Goal: Transaction & Acquisition: Obtain resource

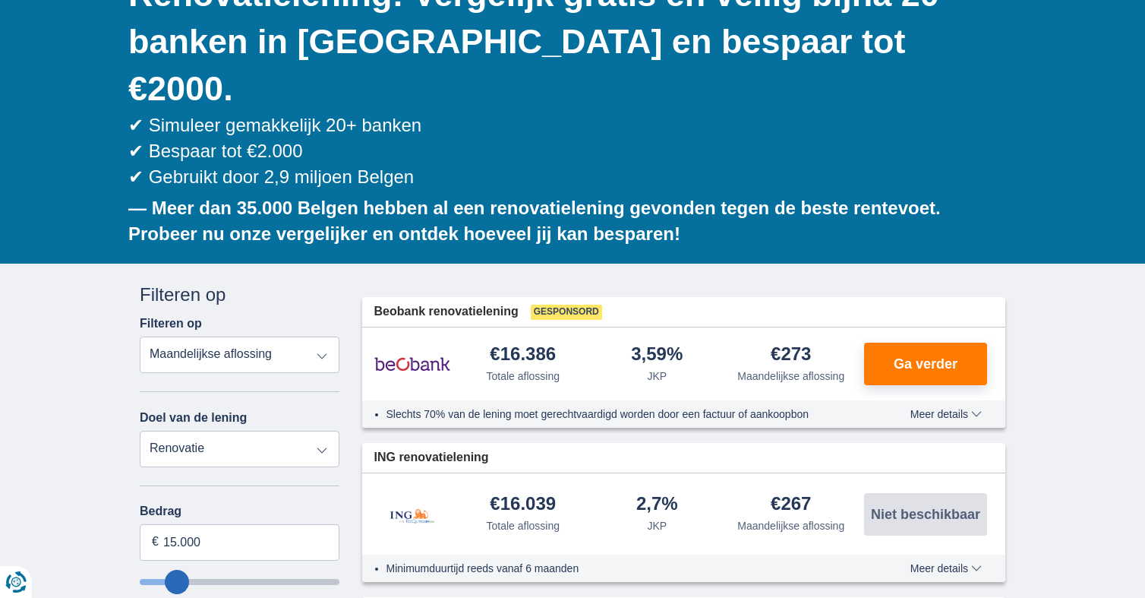
scroll to position [286, 0]
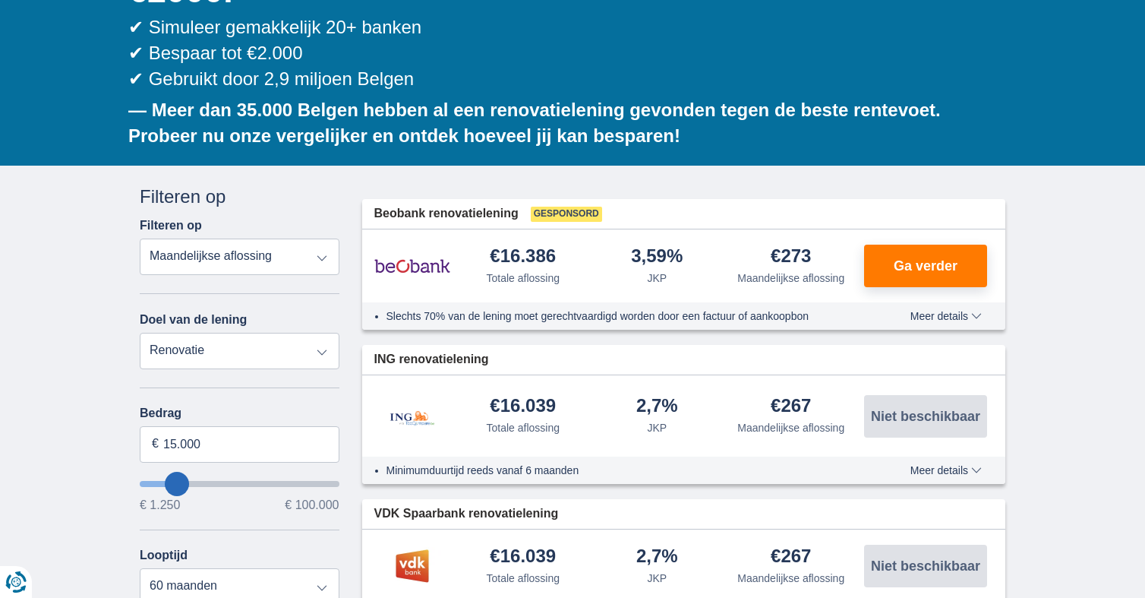
click at [273, 238] on select "Totale aflossing JKP Maandelijkse aflossing" at bounding box center [240, 256] width 200 height 36
type input "14.250"
type input "14250"
type input "15.250"
type input "15250"
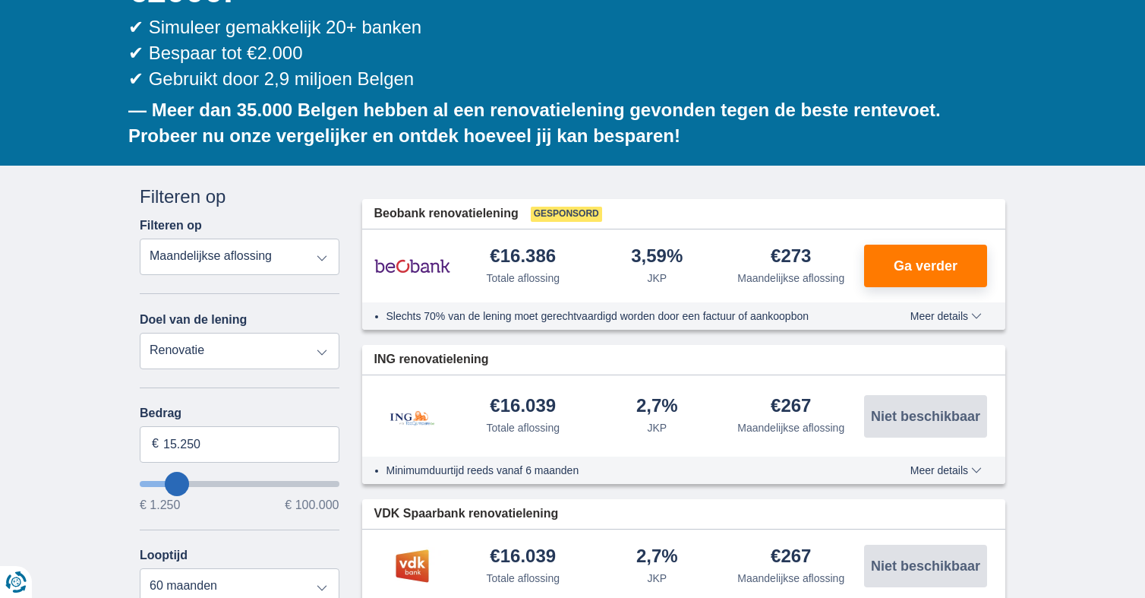
type input "16.250"
type input "16250"
type input "17.250"
type input "17250"
type input "18.250"
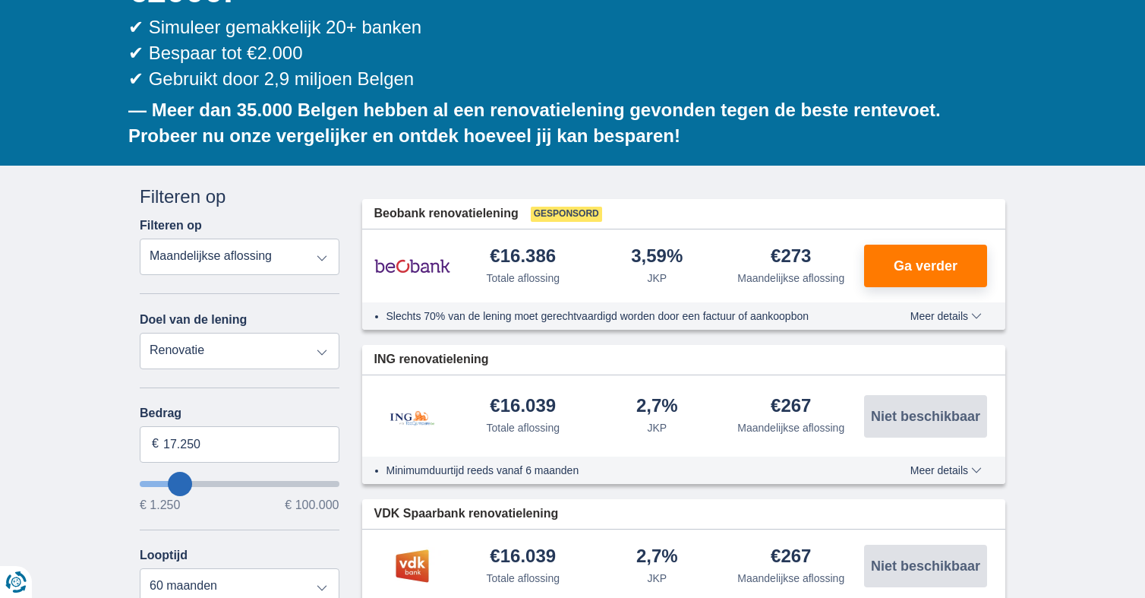
type input "18250"
type input "19.250"
type input "19250"
type input "21.250"
type input "21250"
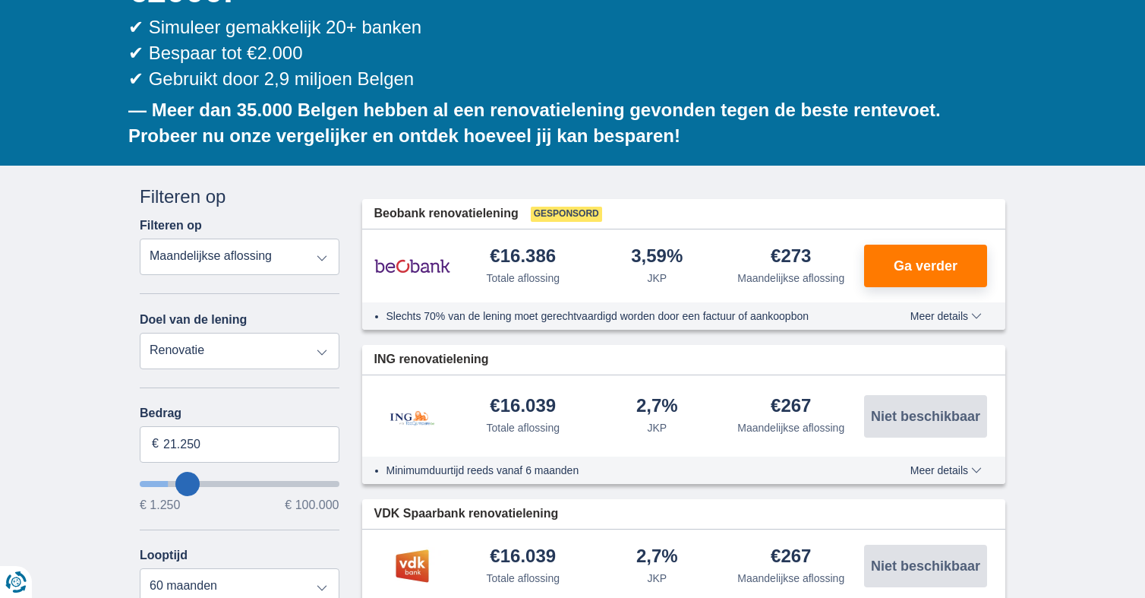
type input "22.250"
type input "22250"
type input "23.250"
type input "23250"
type input "25.250"
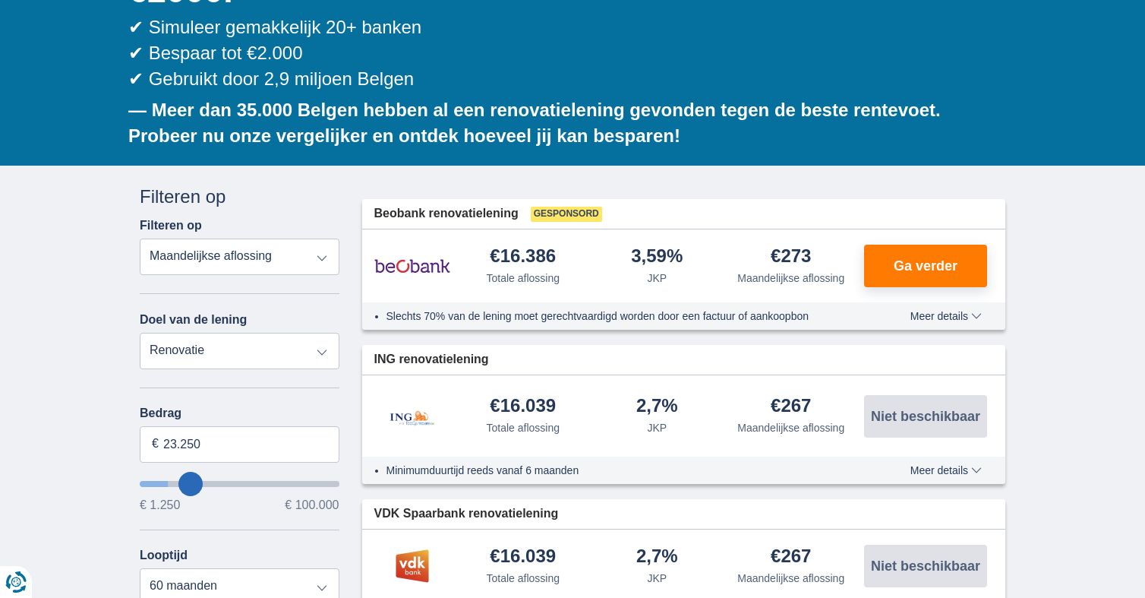
type input "25250"
type input "26.250"
type input "26250"
type input "27.250"
type input "27250"
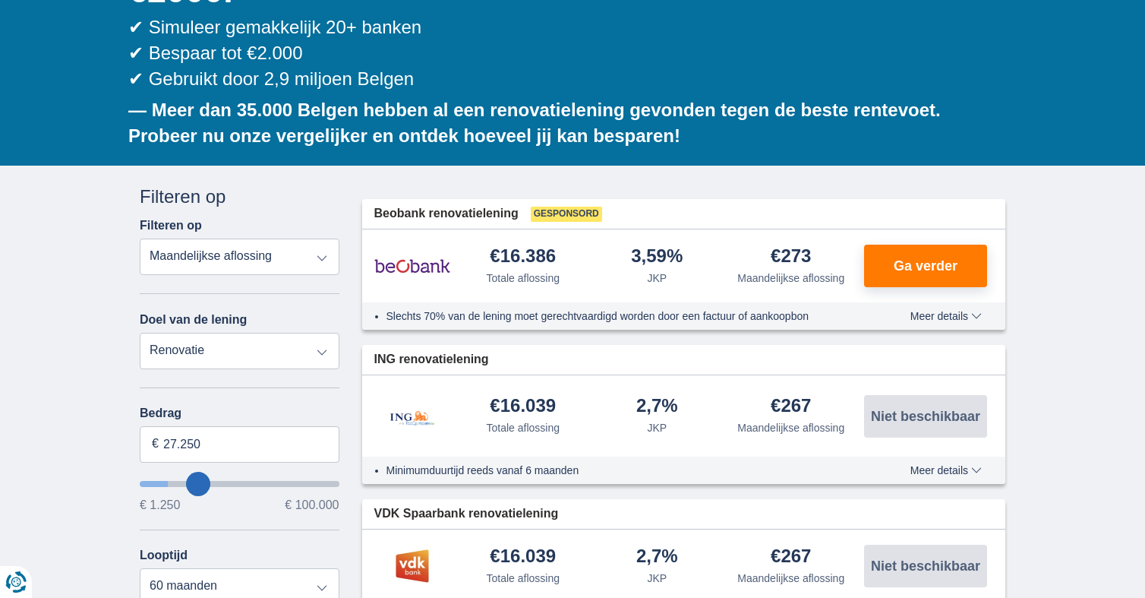
type input "28.250"
type input "28250"
select select "120"
type input "29.250"
type input "29250"
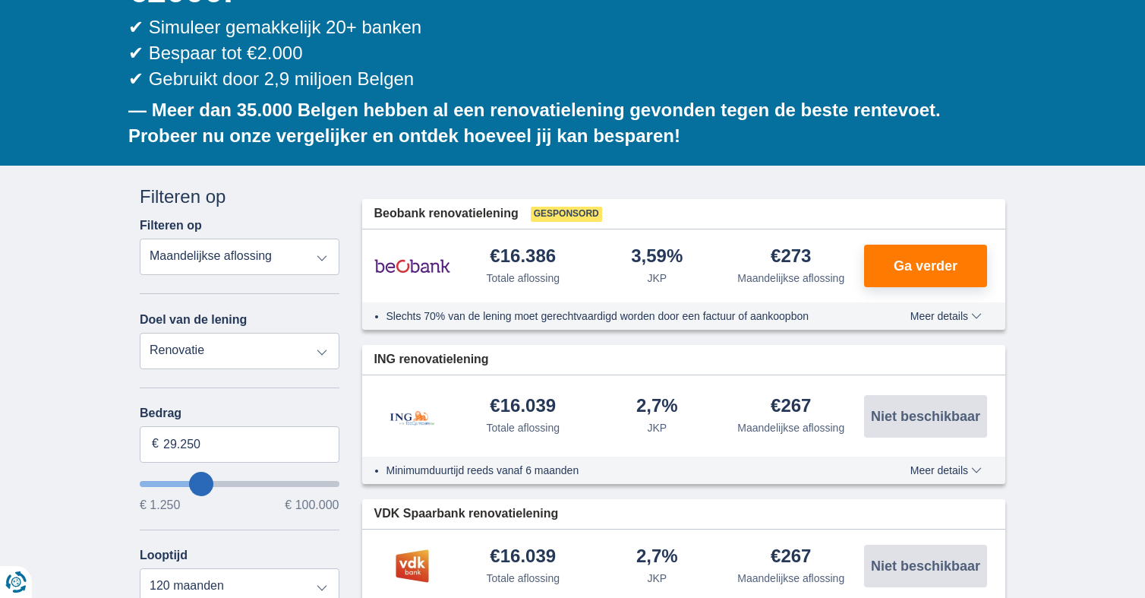
type input "30.250"
type input "30250"
type input "31.250"
type input "31250"
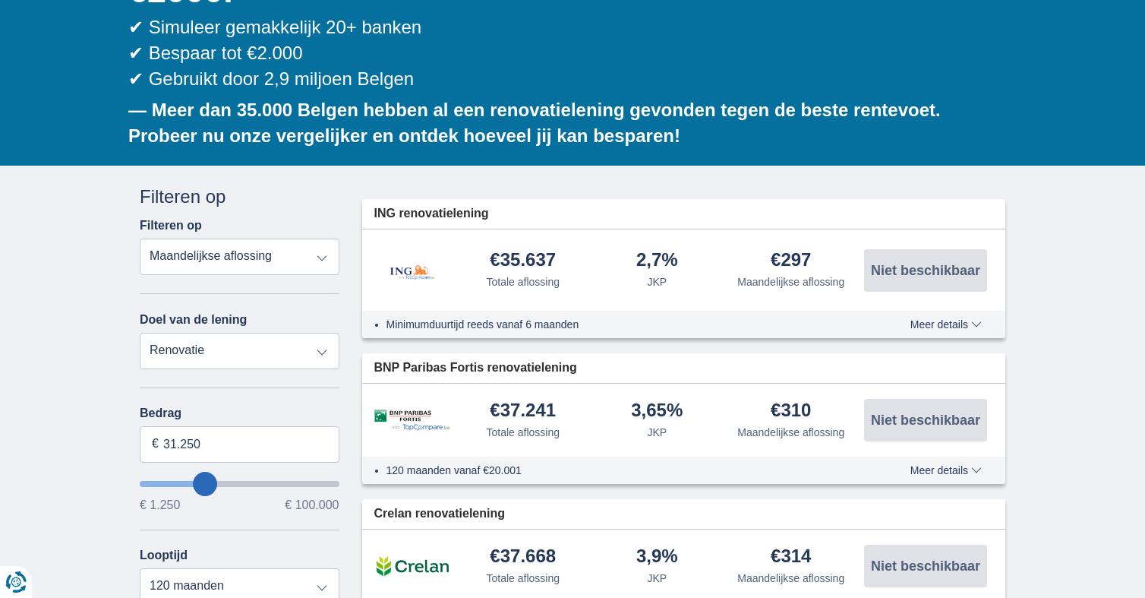
type input "24.250"
type input "24250"
type input "25.250"
type input "25250"
type input "26.250"
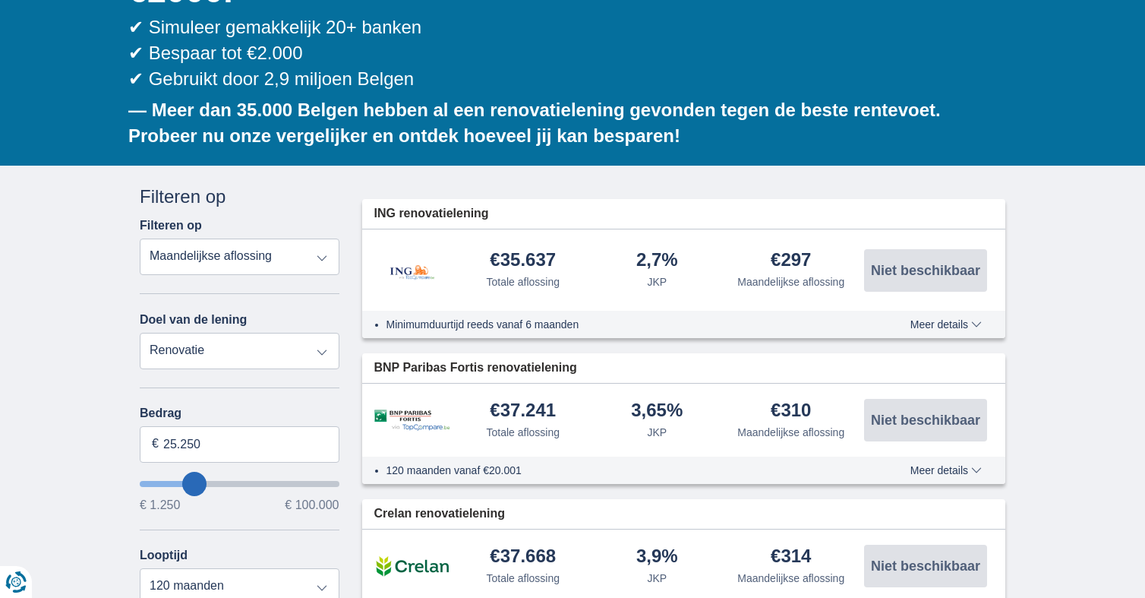
type input "26250"
type input "27.250"
type input "27250"
type input "28.250"
type input "28250"
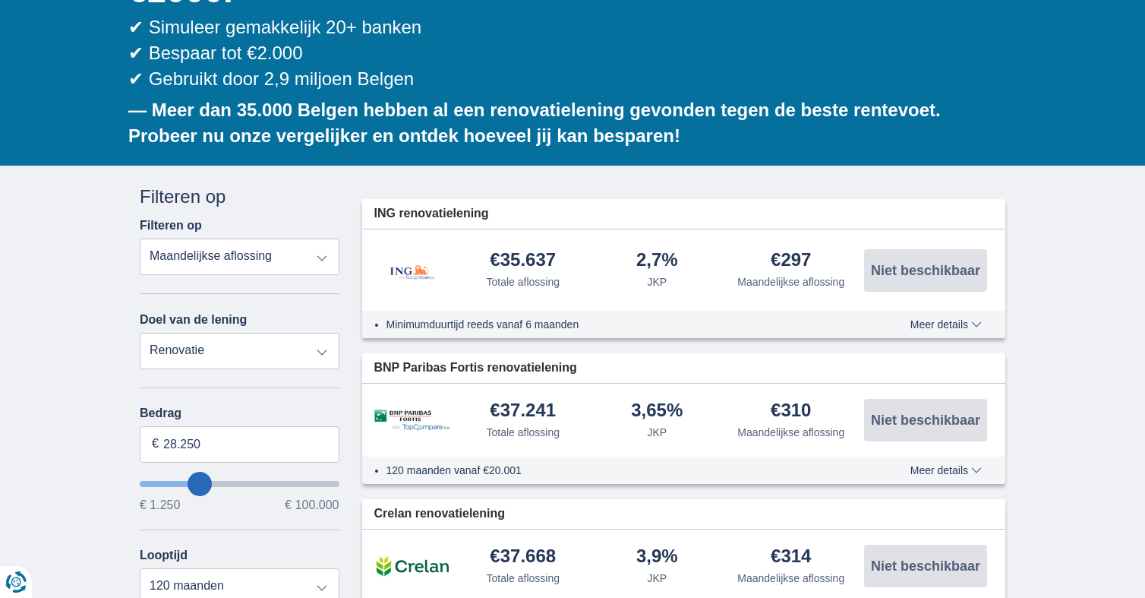
type input "29.250"
type input "29250"
type input "30.250"
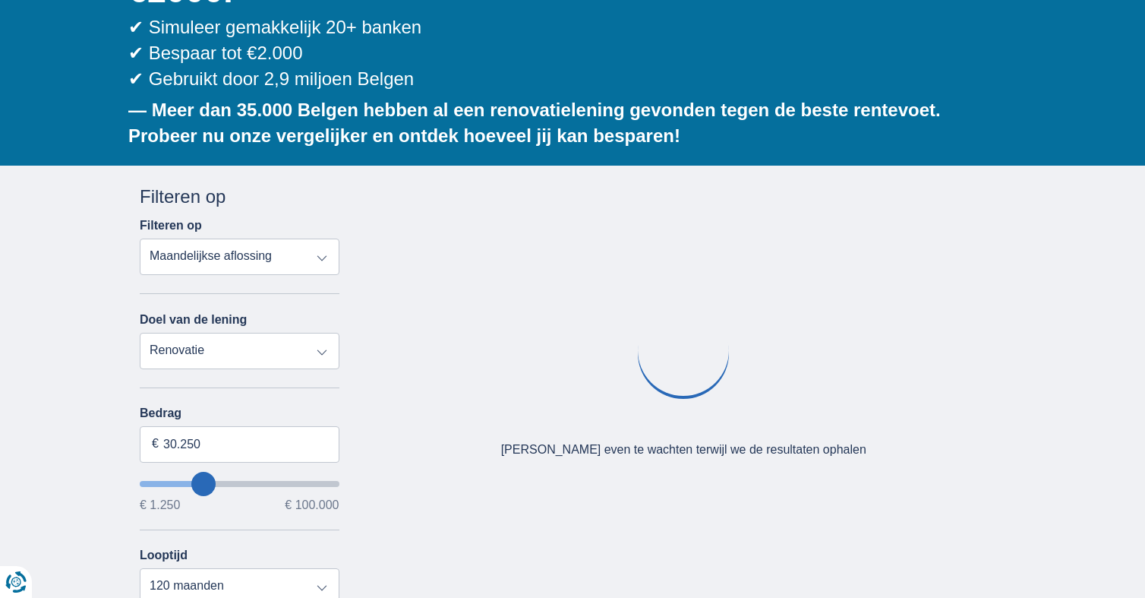
type input "30250"
click at [203, 481] on input "wantToBorrow" at bounding box center [240, 484] width 200 height 6
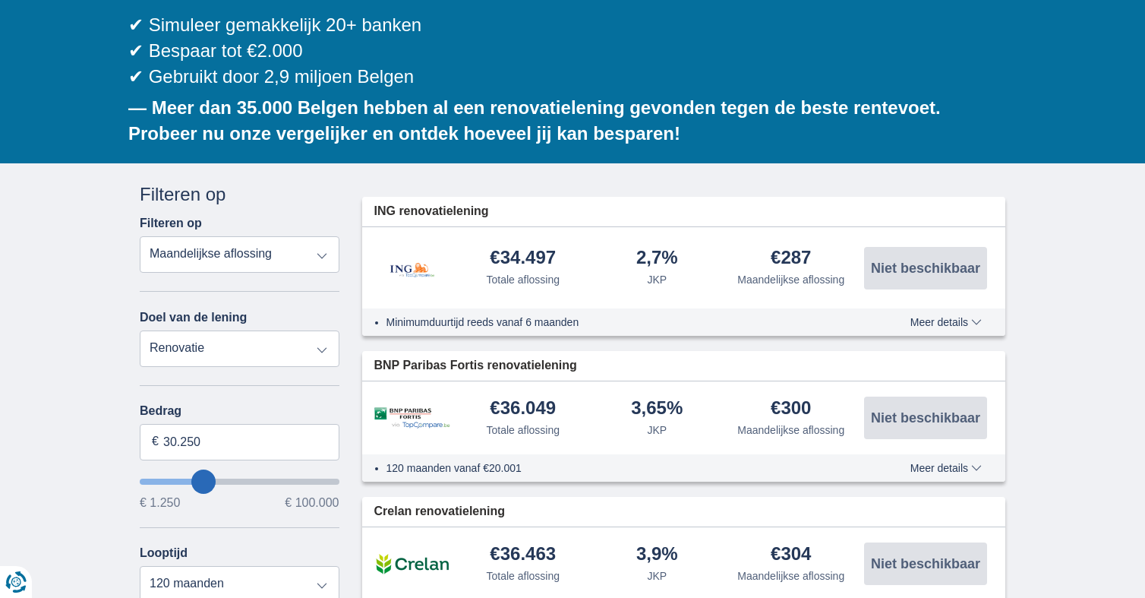
scroll to position [405, 0]
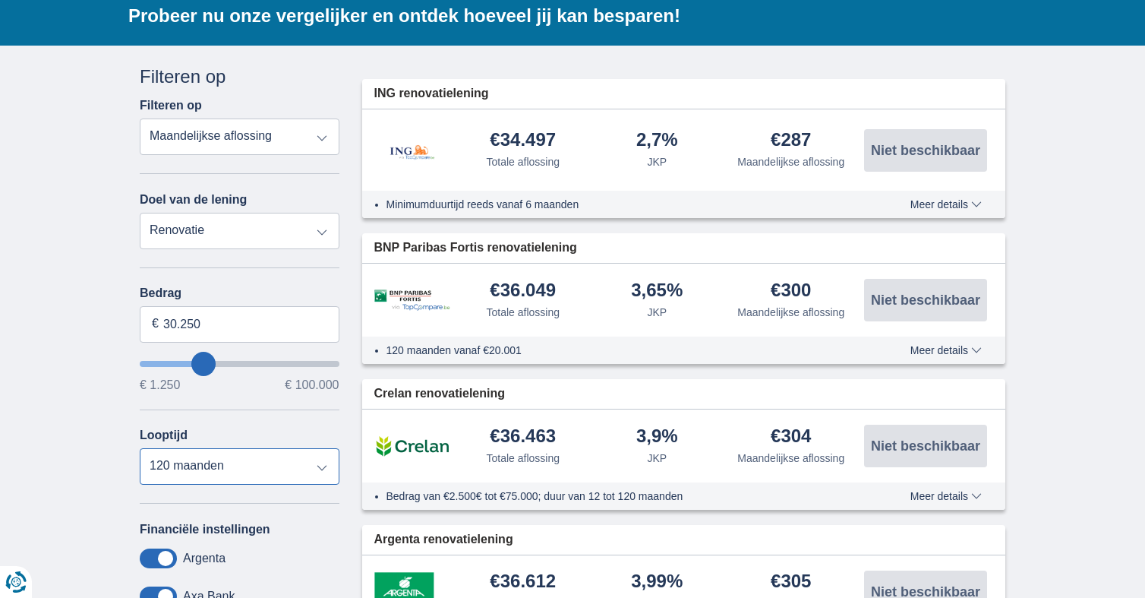
select select "60"
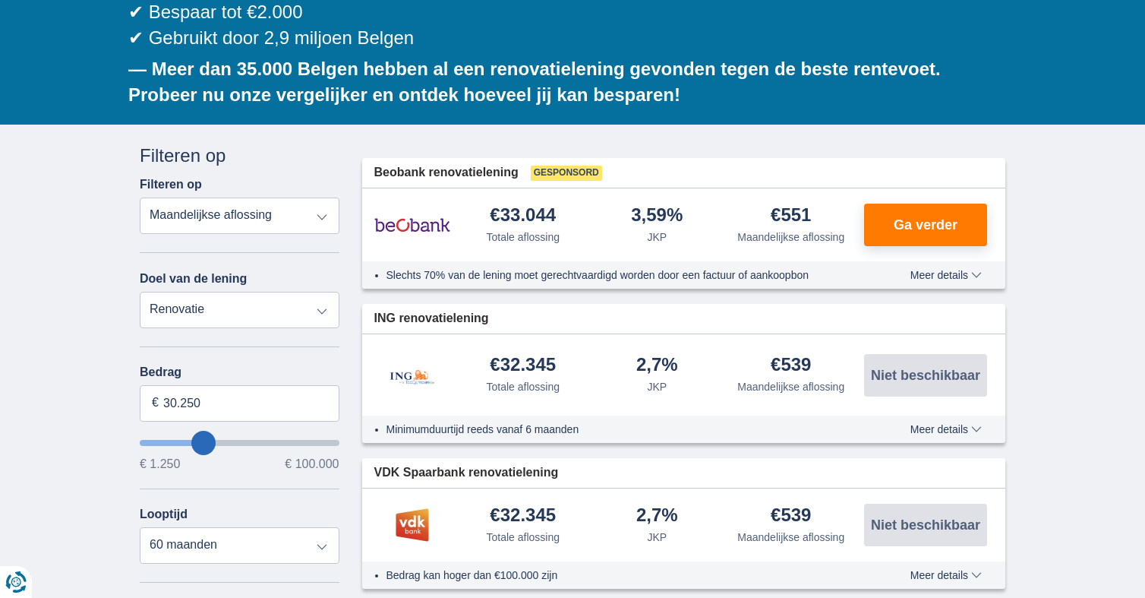
scroll to position [345, 0]
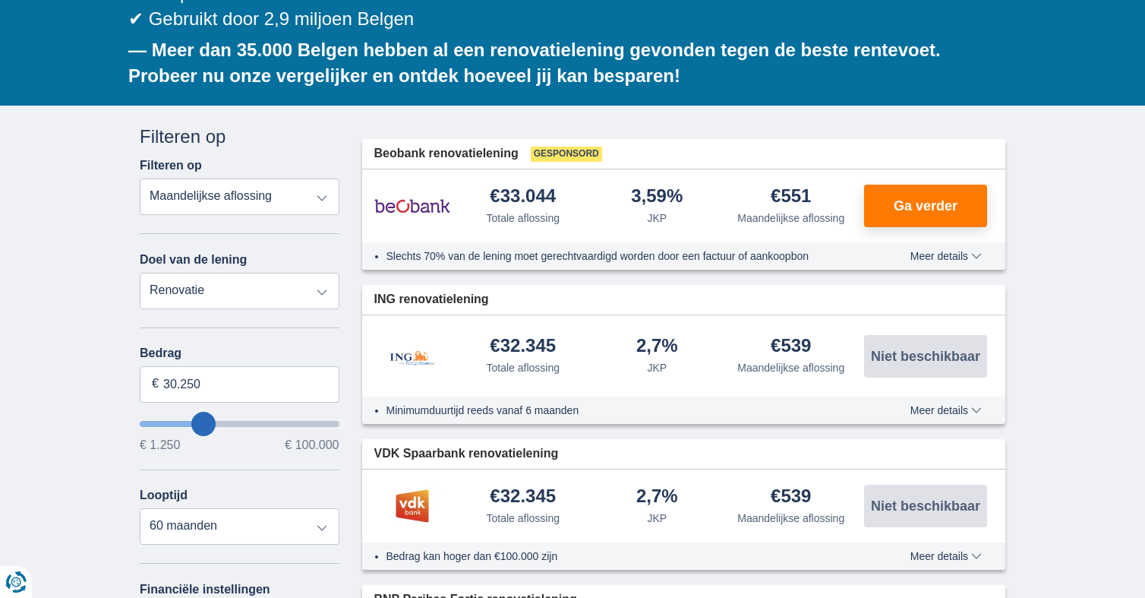
click at [951, 405] on span "Meer details" at bounding box center [945, 410] width 71 height 11
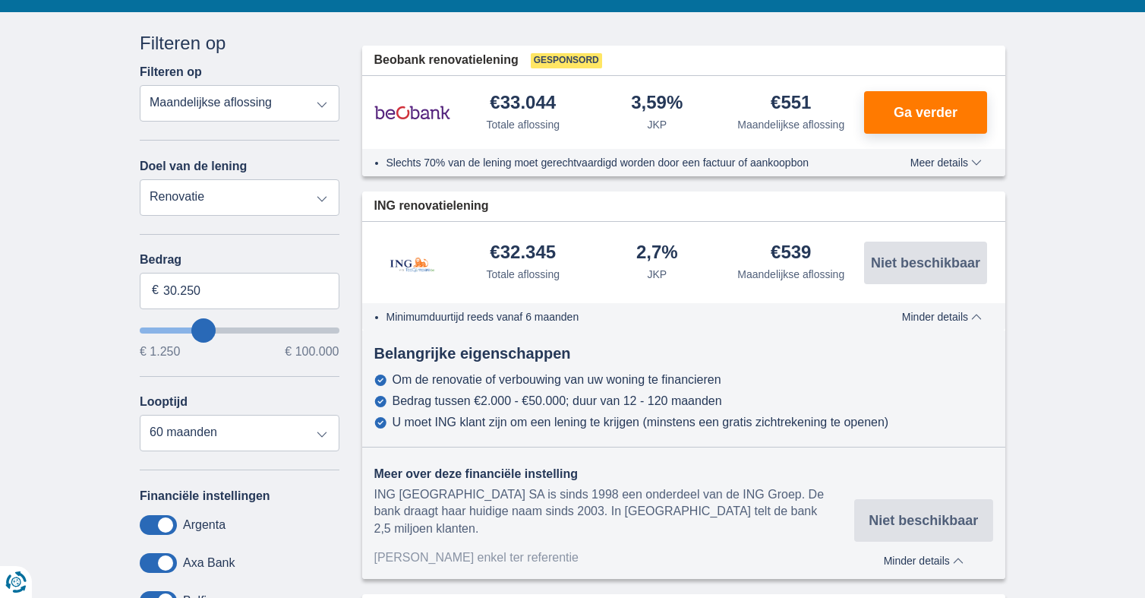
scroll to position [519, 0]
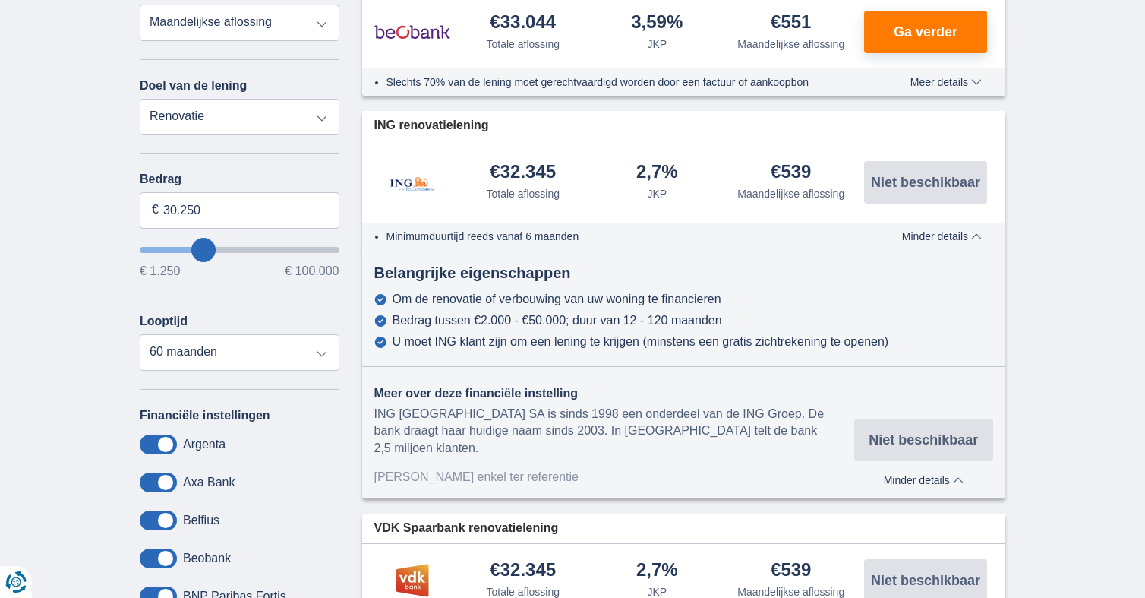
scroll to position [286, 0]
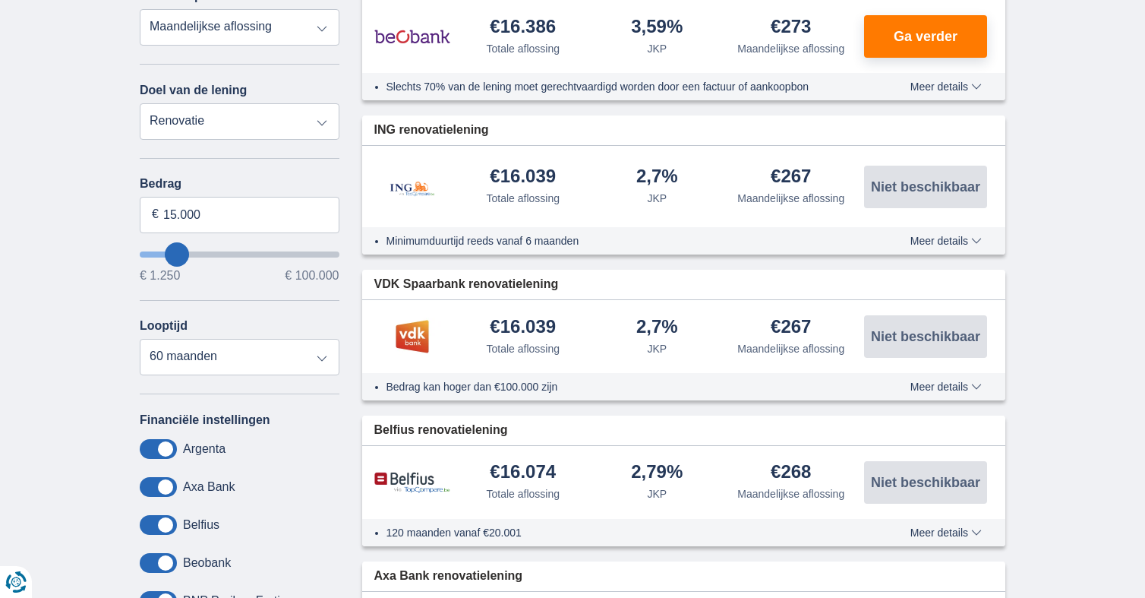
scroll to position [555, 0]
